Goal: Transaction & Acquisition: Subscribe to service/newsletter

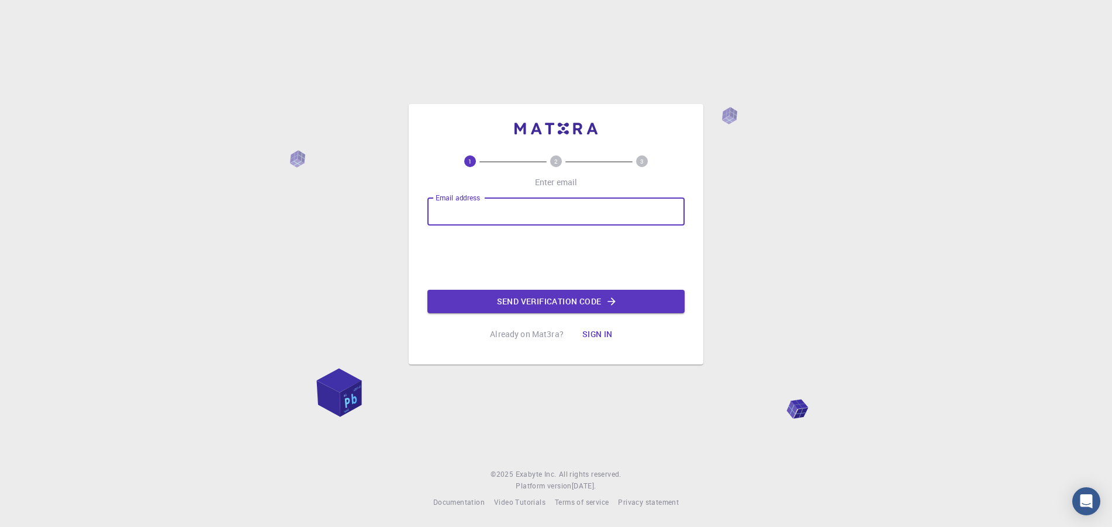
type input "[EMAIL_ADDRESS][DOMAIN_NAME]"
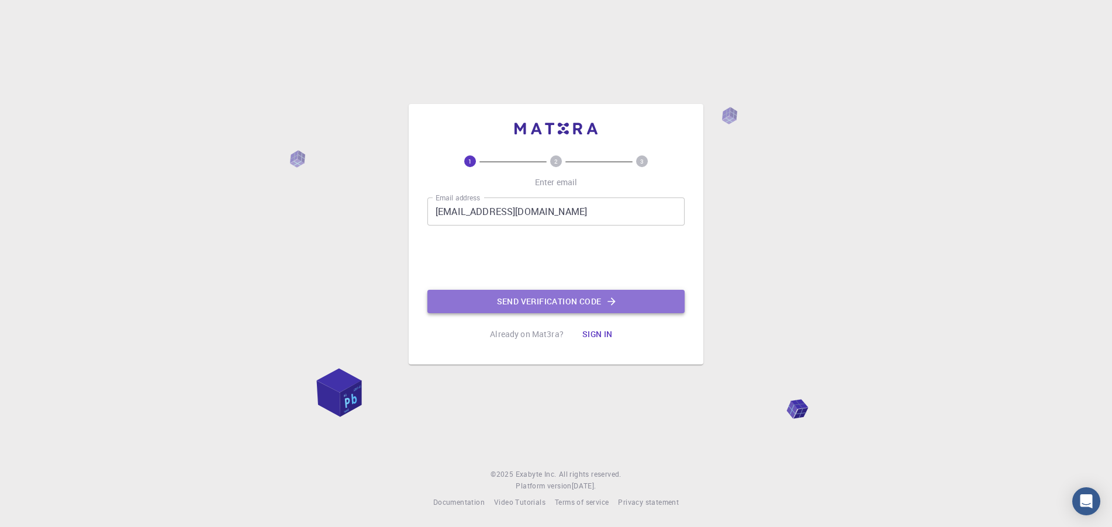
click at [571, 303] on button "Send verification code" at bounding box center [555, 301] width 257 height 23
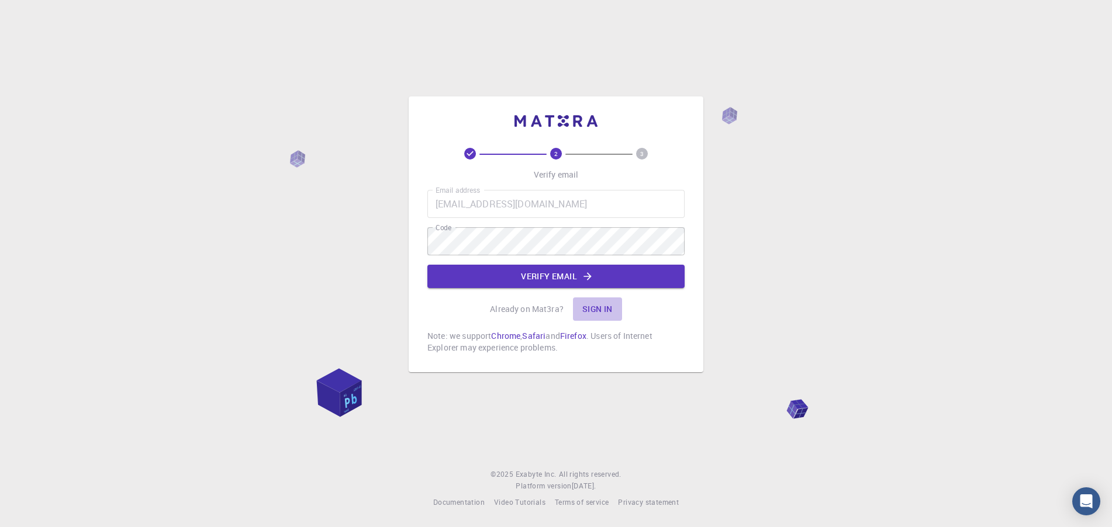
click at [596, 306] on button "Sign in" at bounding box center [597, 309] width 49 height 23
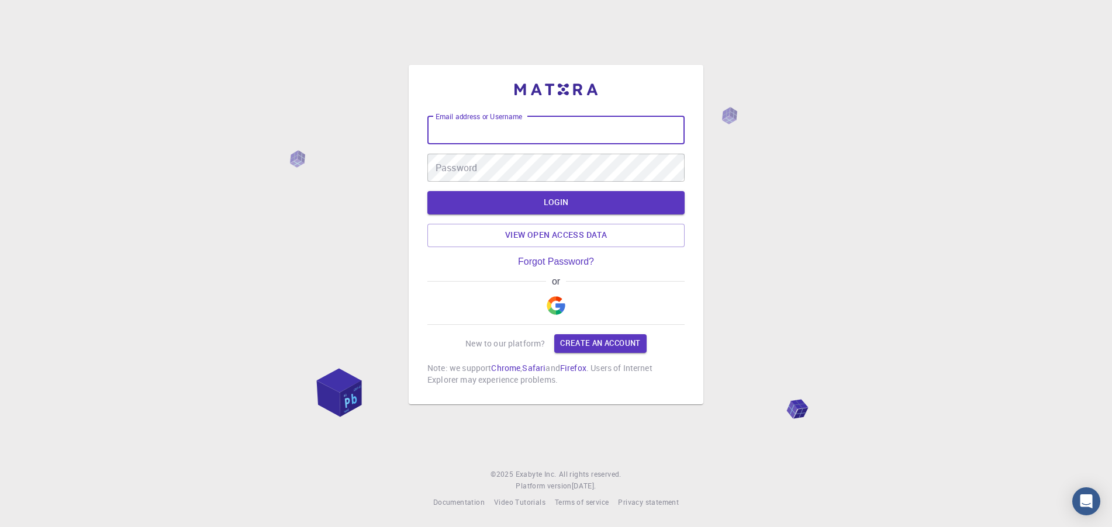
click at [485, 122] on input "Email address or Username" at bounding box center [555, 130] width 257 height 28
click at [486, 122] on input "Email address or Username" at bounding box center [555, 130] width 257 height 28
click at [467, 122] on input "Email address or Username" at bounding box center [555, 130] width 257 height 28
type input "[EMAIL_ADDRESS][DOMAIN_NAME]"
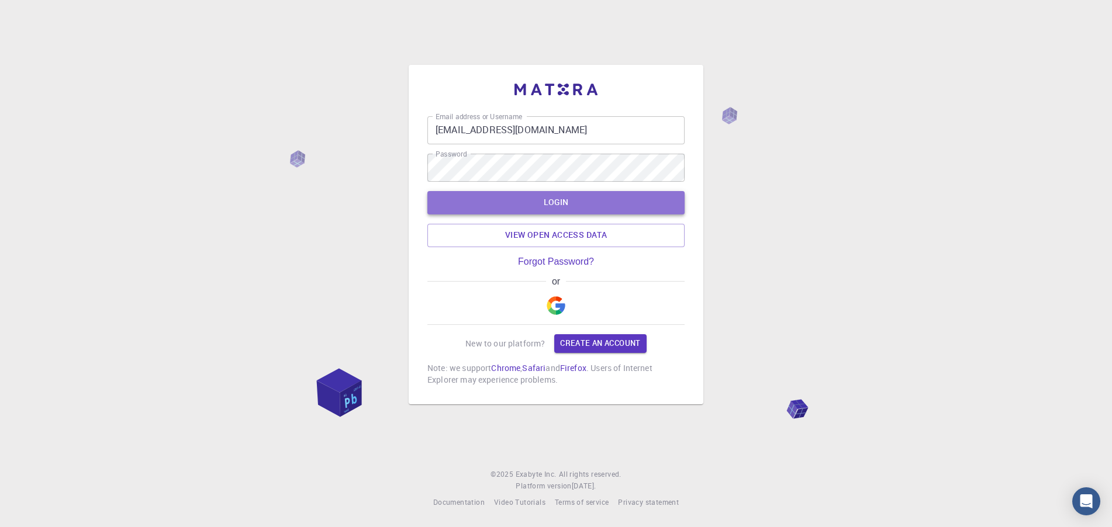
click at [547, 205] on button "LOGIN" at bounding box center [555, 202] width 257 height 23
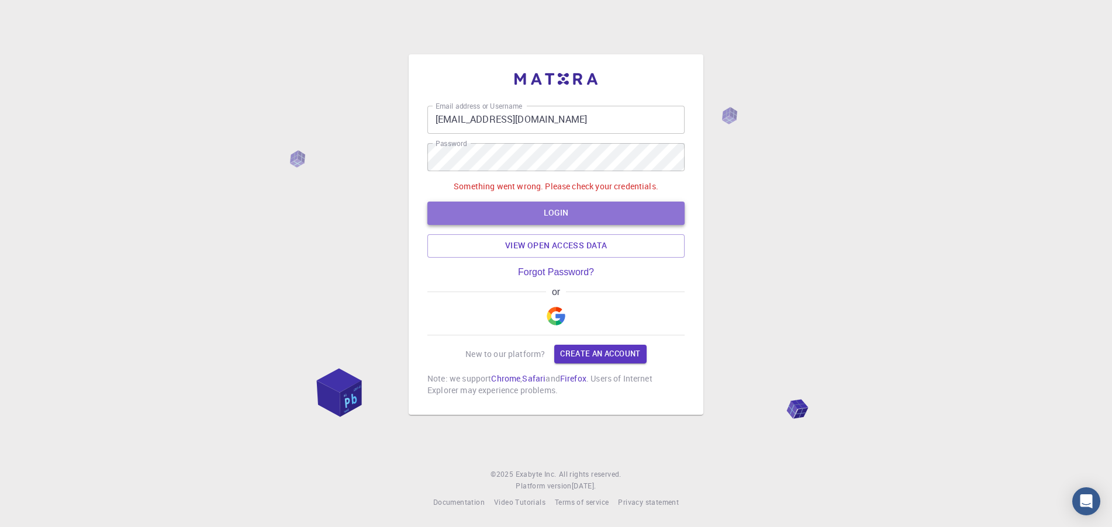
click at [546, 208] on button "LOGIN" at bounding box center [555, 213] width 257 height 23
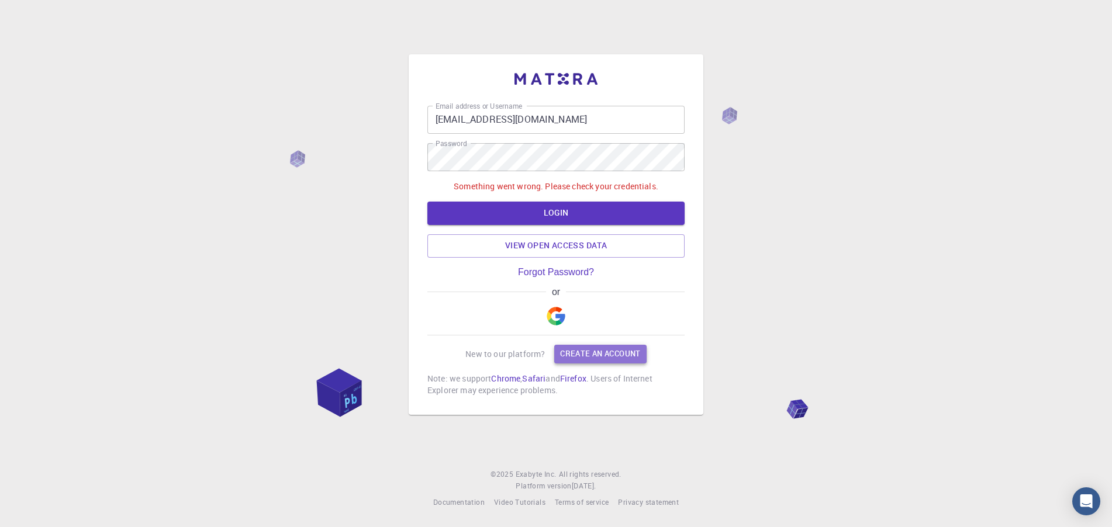
click at [610, 354] on link "Create an account" at bounding box center [600, 354] width 92 height 19
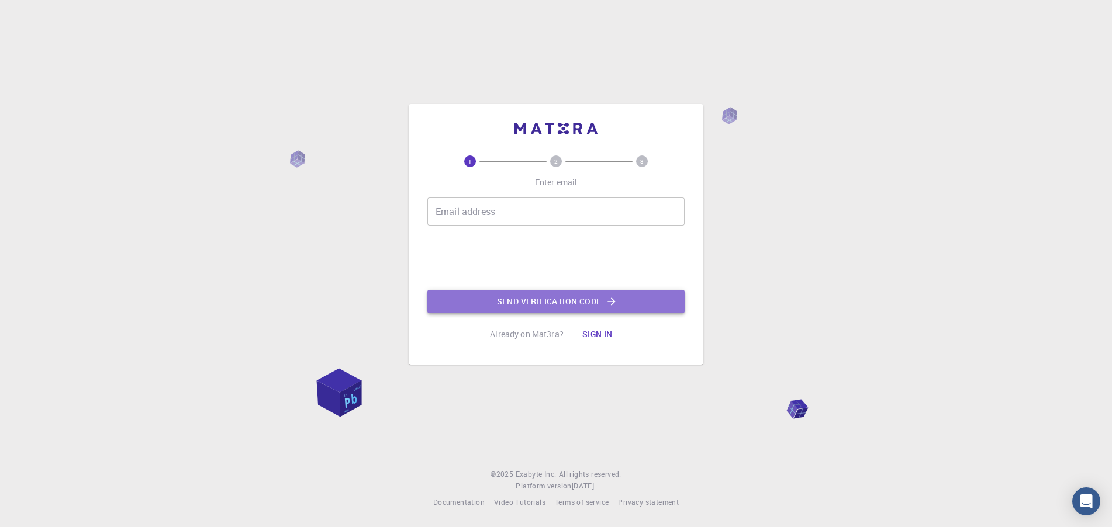
click at [545, 302] on button "Send verification code" at bounding box center [555, 301] width 257 height 23
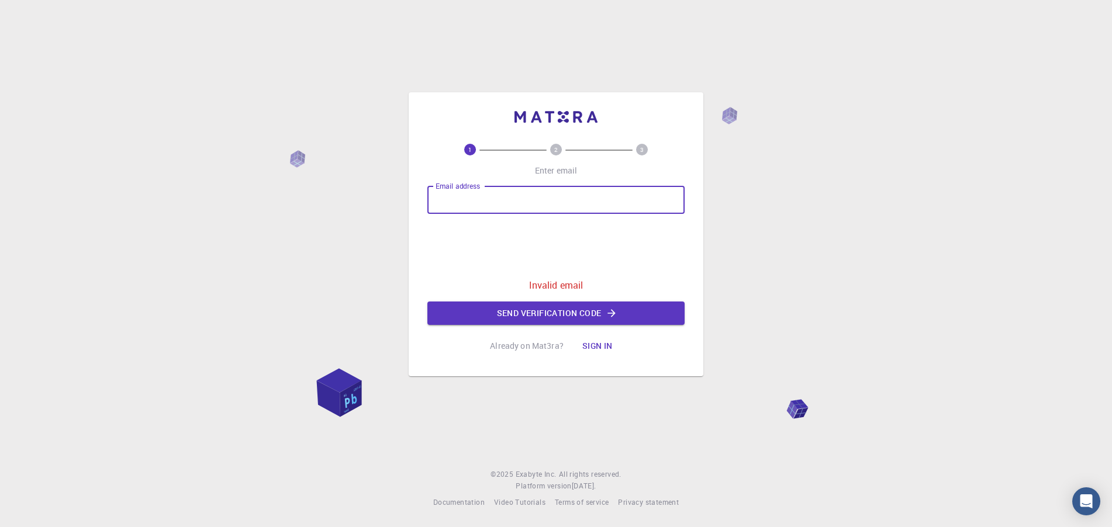
click at [492, 196] on input "Email address" at bounding box center [555, 200] width 257 height 28
type input "[EMAIL_ADDRESS][DOMAIN_NAME]"
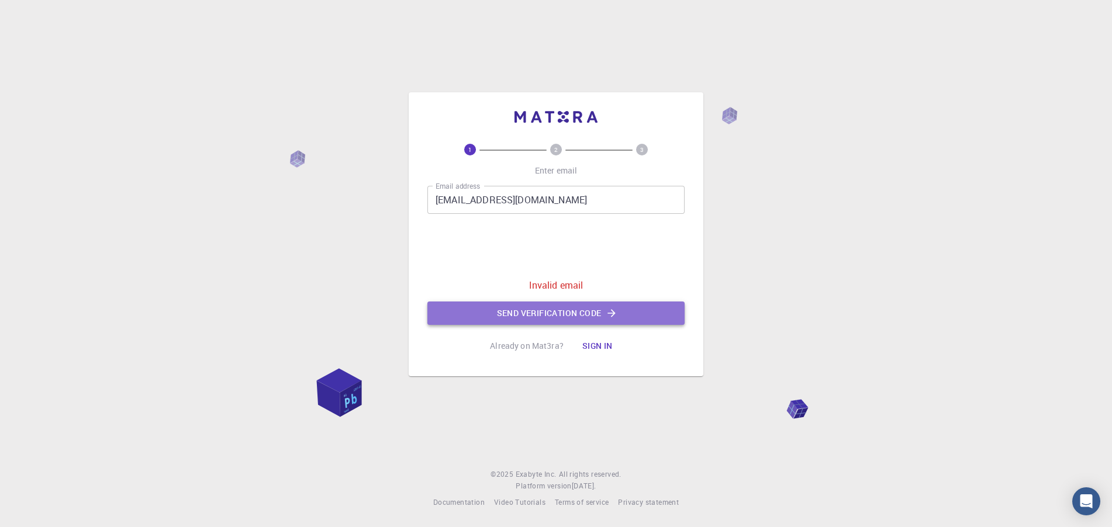
click at [569, 307] on button "Send verification code" at bounding box center [555, 313] width 257 height 23
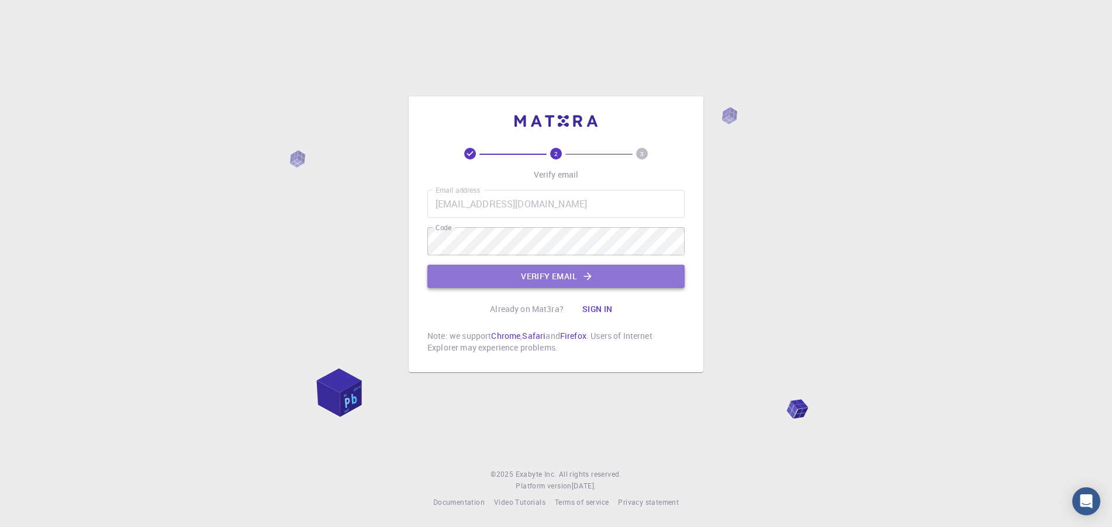
click at [598, 270] on button "Verify email" at bounding box center [555, 276] width 257 height 23
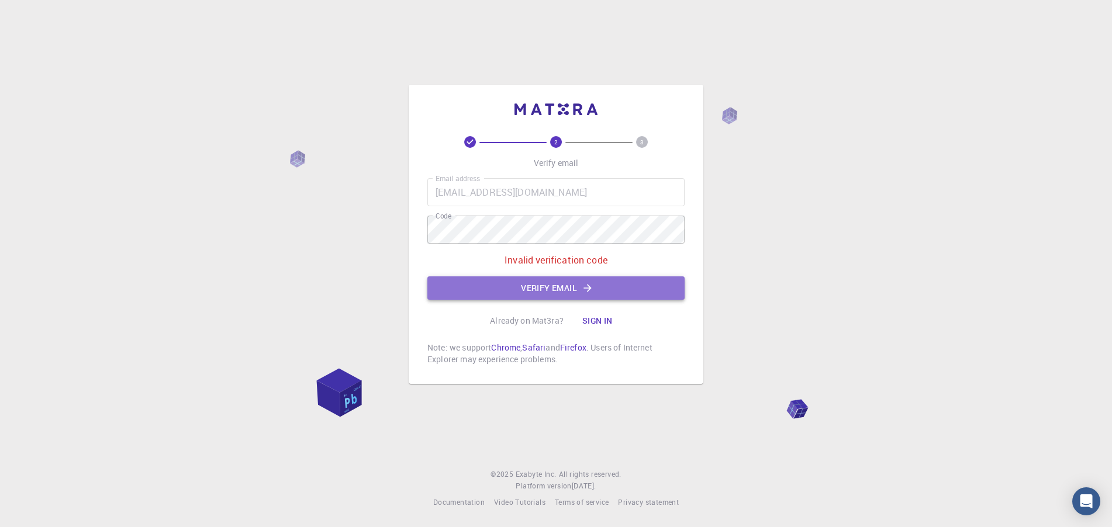
click at [591, 289] on icon "button" at bounding box center [588, 288] width 12 height 12
click at [547, 288] on button "Verify email" at bounding box center [555, 288] width 257 height 23
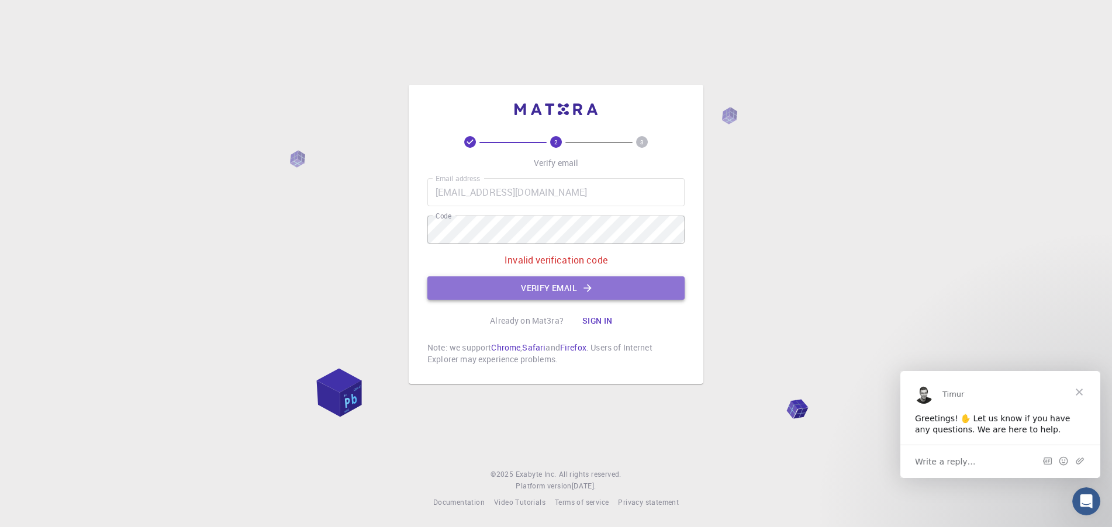
click at [674, 294] on button "Verify email" at bounding box center [555, 288] width 257 height 23
click at [610, 289] on button "Verify email" at bounding box center [555, 288] width 257 height 23
